Goal: Information Seeking & Learning: Learn about a topic

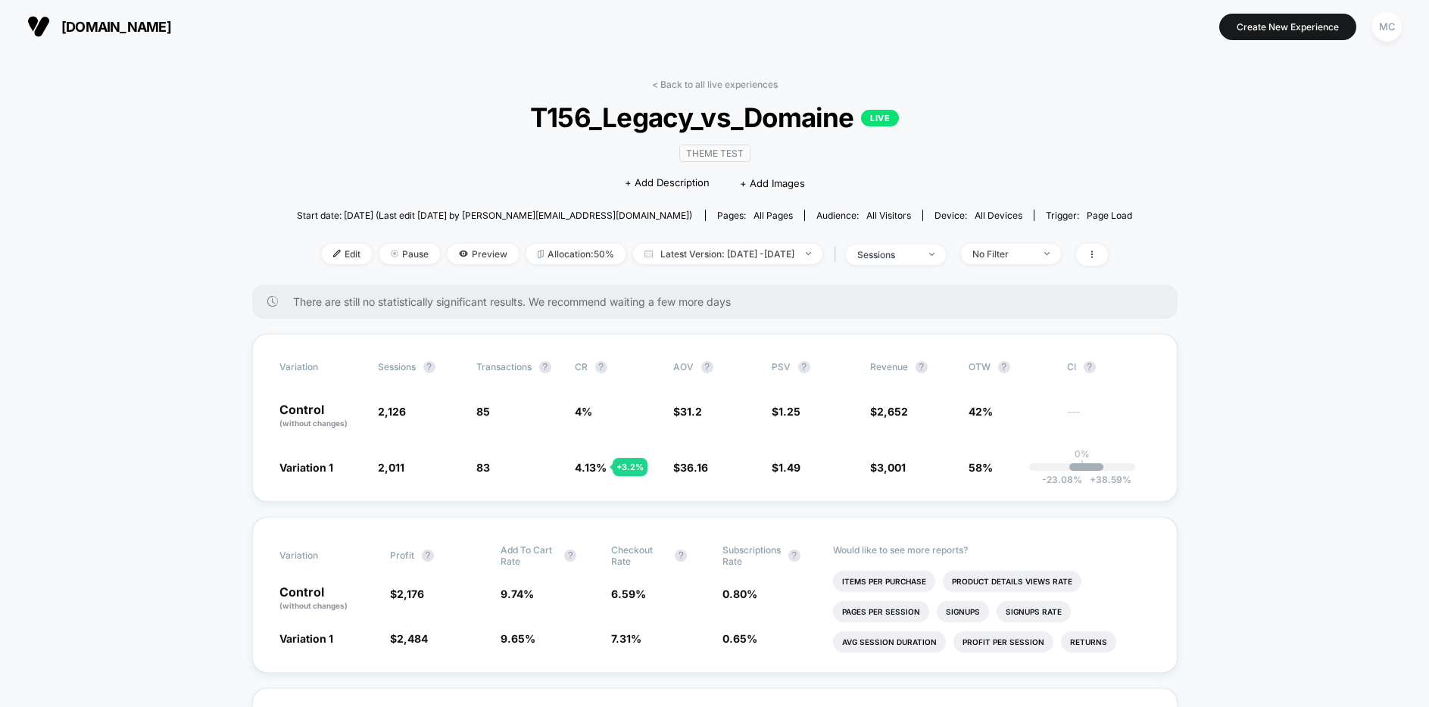
scroll to position [144, 0]
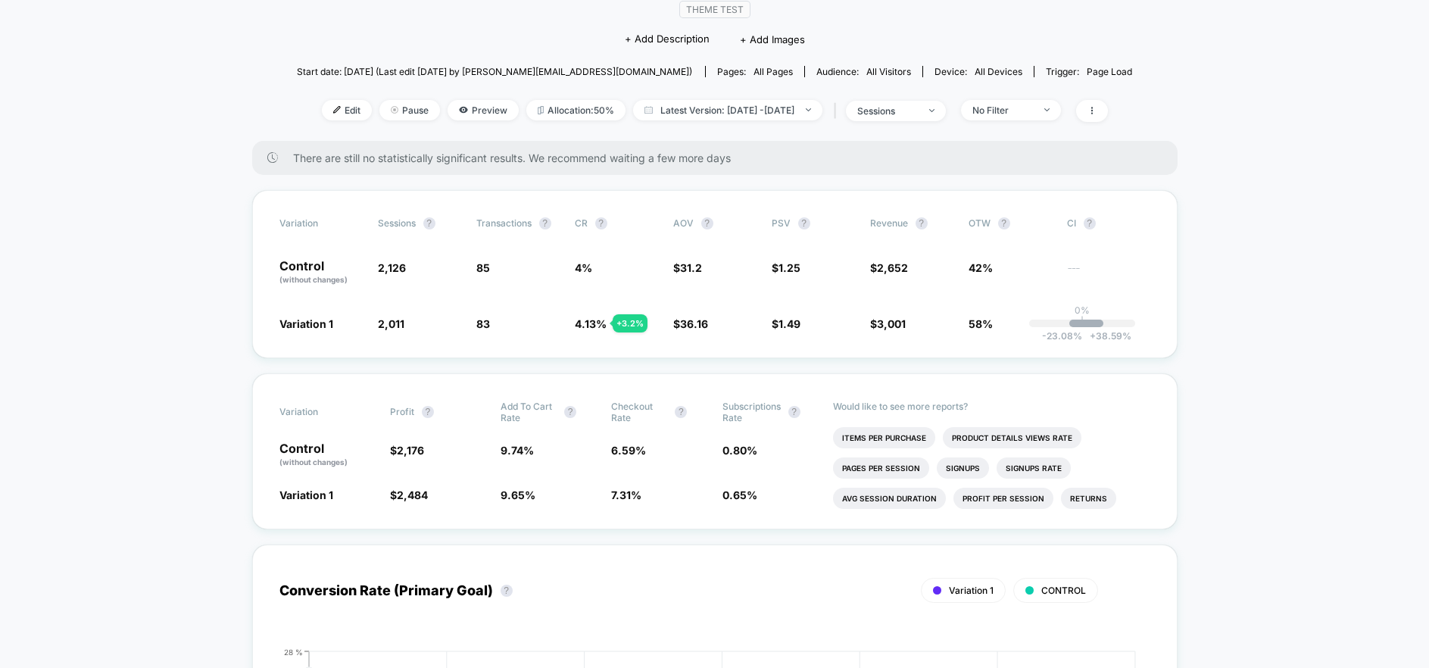
drag, startPoint x: 710, startPoint y: 325, endPoint x: 672, endPoint y: 284, distance: 56.3
click at [672, 285] on div "Variation Sessions ? Transactions ? CR ? AOV ? PSV ? Revenue ? OTW ? CI ? Contr…" at bounding box center [715, 274] width 926 height 168
click at [675, 272] on span "$ 31.2" at bounding box center [687, 267] width 29 height 13
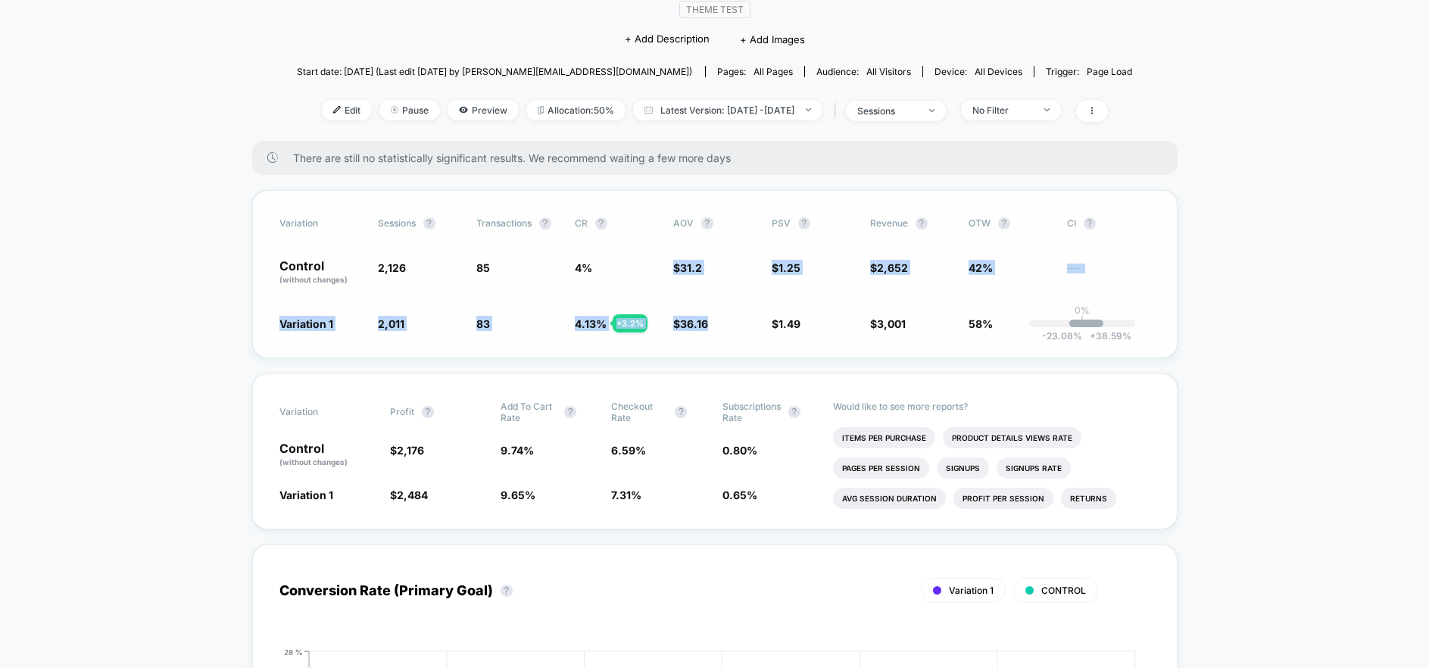
drag, startPoint x: 672, startPoint y: 268, endPoint x: 735, endPoint y: 337, distance: 93.3
click at [735, 337] on div "Variation Sessions ? Transactions ? CR ? AOV ? PSV ? Revenue ? OTW ? CI ? Contr…" at bounding box center [715, 274] width 926 height 168
click at [723, 330] on span "$ 36.16 + 15.9 %" at bounding box center [714, 323] width 83 height 15
drag, startPoint x: 714, startPoint y: 326, endPoint x: 696, endPoint y: 295, distance: 36.6
click at [675, 274] on div "Variation Sessions ? Transactions ? CR ? AOV ? PSV ? Revenue ? OTW ? CI ? Contr…" at bounding box center [715, 274] width 926 height 168
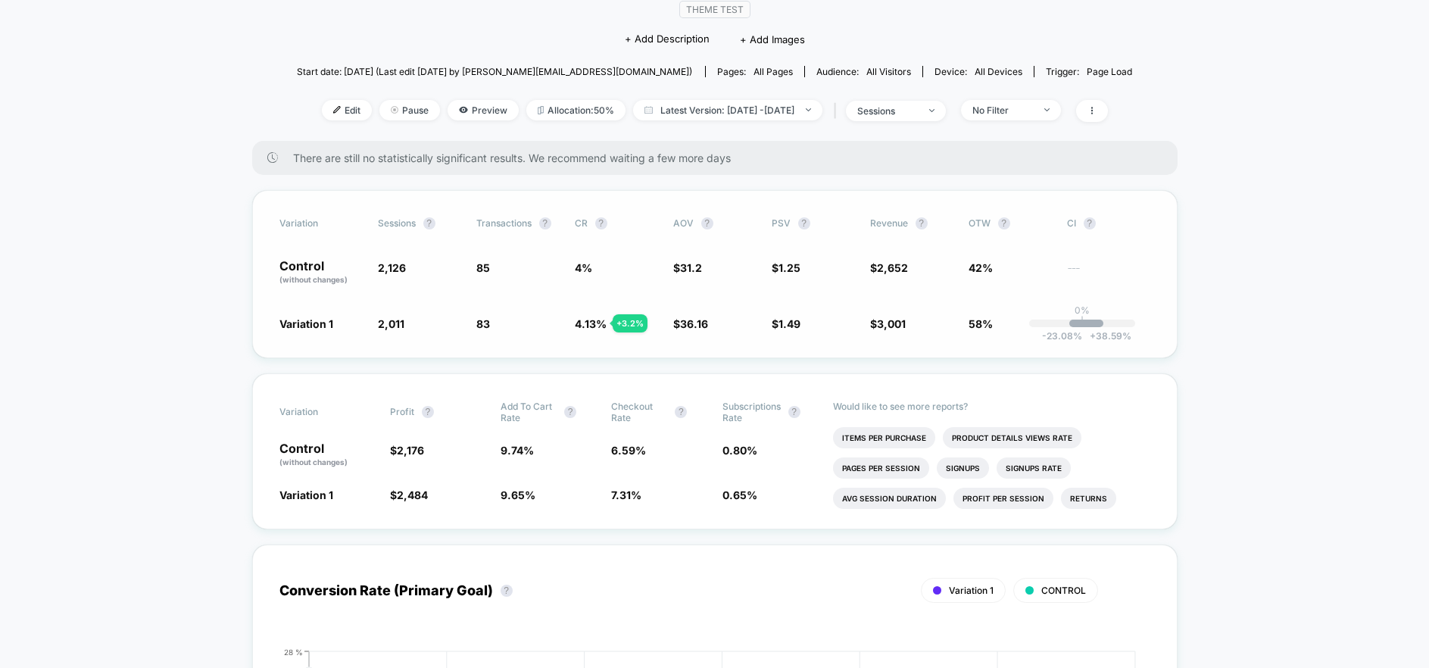
click at [699, 295] on div "Variation Sessions ? Transactions ? CR ? AOV ? PSV ? Revenue ? OTW ? CI ? Contr…" at bounding box center [715, 274] width 926 height 168
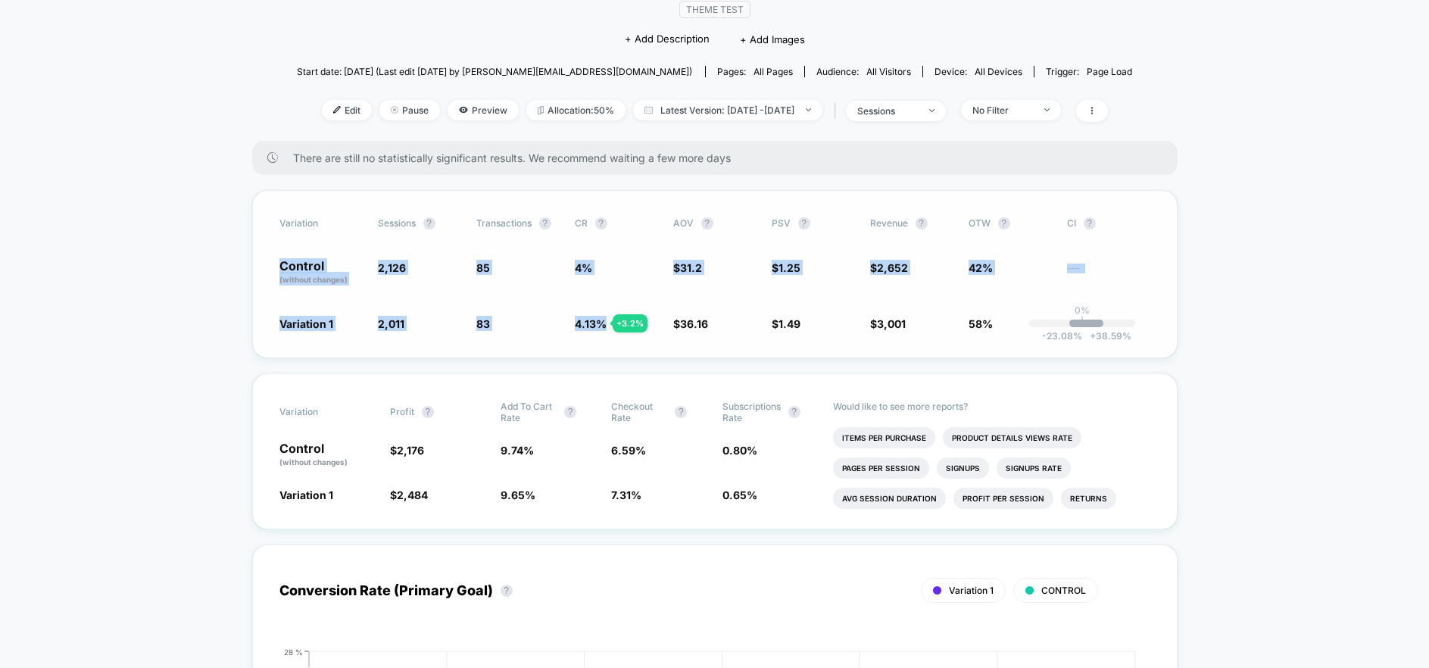
drag, startPoint x: 602, startPoint y: 329, endPoint x: 277, endPoint y: 254, distance: 333.5
click at [279, 255] on div "Variation Sessions ? Transactions ? CR ? AOV ? PSV ? Revenue ? OTW ? CI ? Contr…" at bounding box center [715, 274] width 926 height 168
click at [258, 263] on div "Variation Sessions ? Transactions ? CR ? AOV ? PSV ? Revenue ? OTW ? CI ? Contr…" at bounding box center [715, 274] width 926 height 168
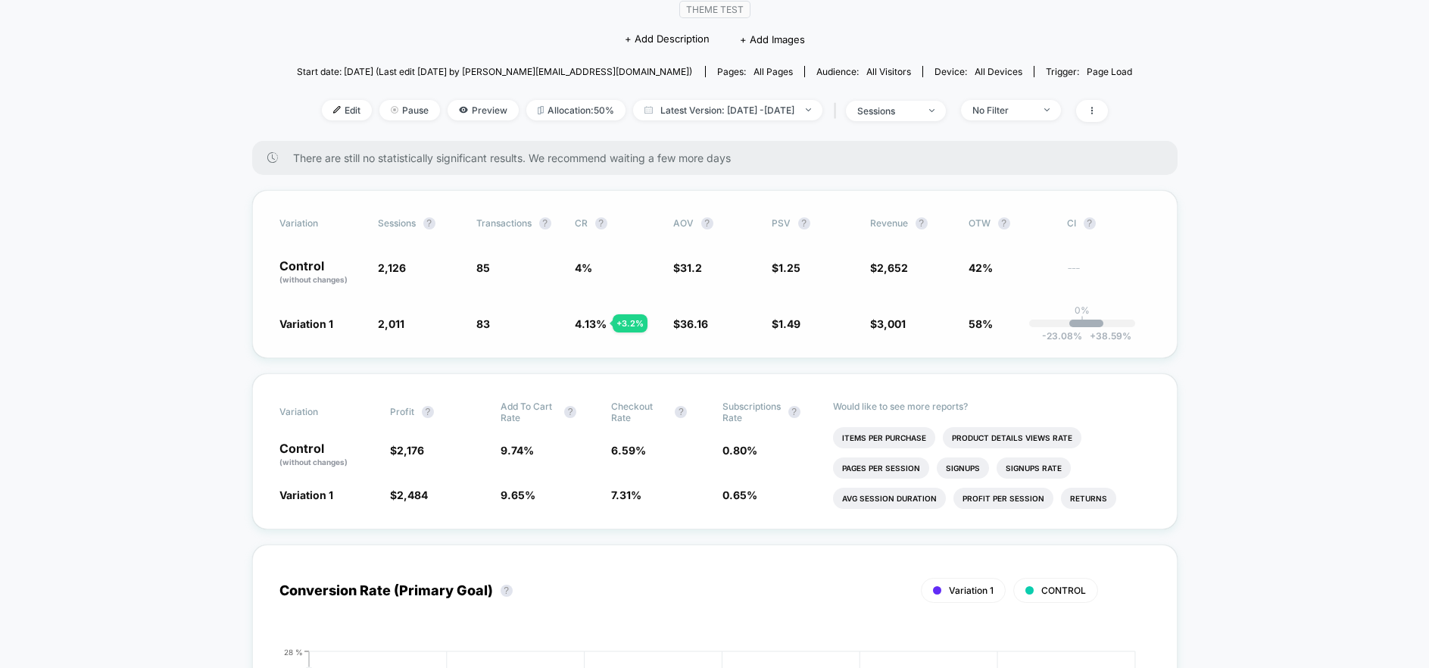
click at [555, 333] on div "Variation Sessions ? Transactions ? CR ? AOV ? PSV ? Revenue ? OTW ? CI ? Contr…" at bounding box center [715, 274] width 926 height 168
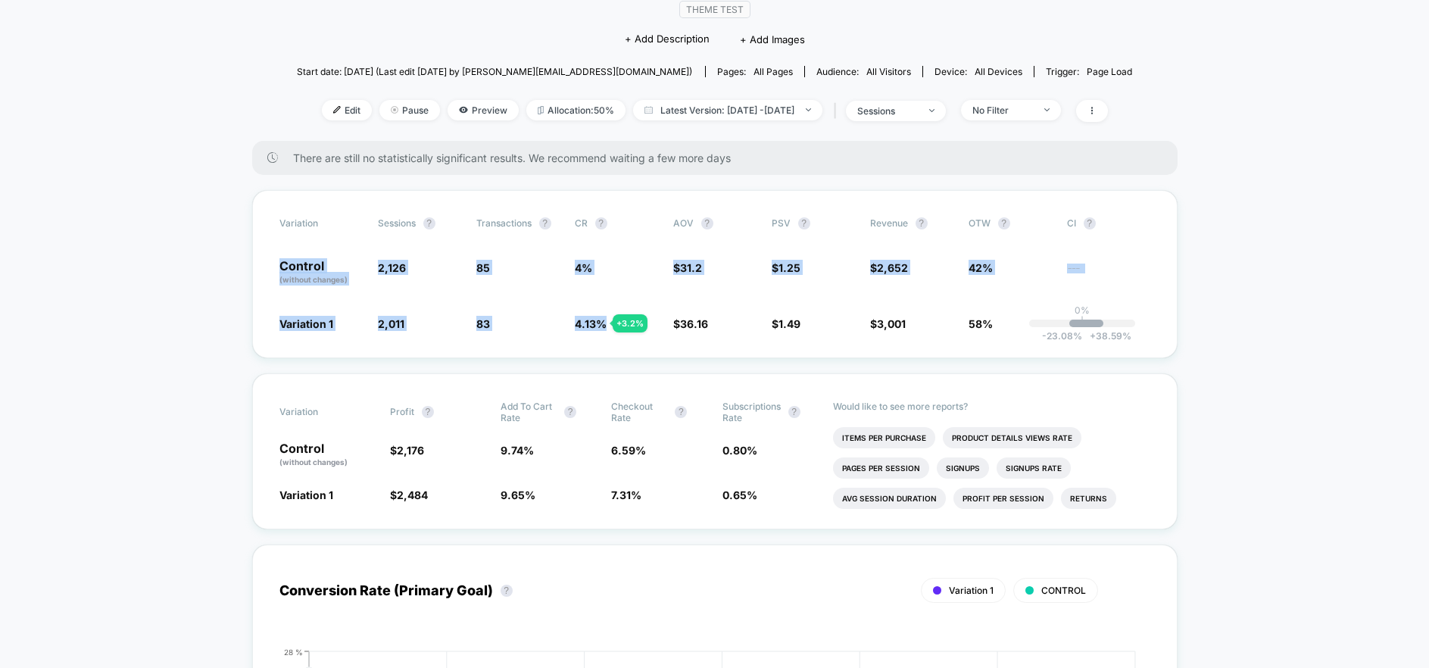
drag, startPoint x: 603, startPoint y: 328, endPoint x: 245, endPoint y: 269, distance: 362.4
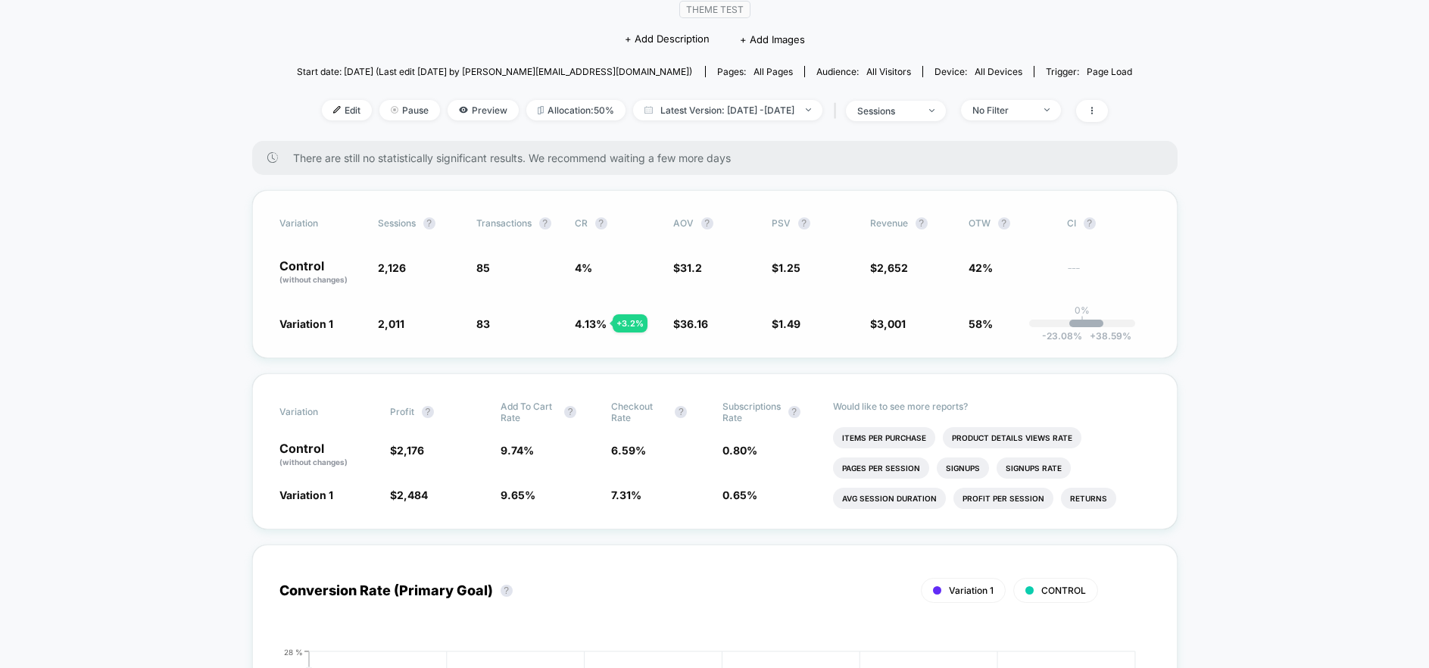
click at [252, 270] on div "Variation Sessions ? Transactions ? CR ? AOV ? PSV ? Revenue ? OTW ? CI ? Contr…" at bounding box center [715, 274] width 926 height 168
